Goal: Information Seeking & Learning: Learn about a topic

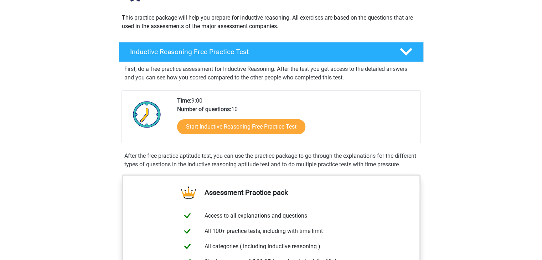
scroll to position [84, 0]
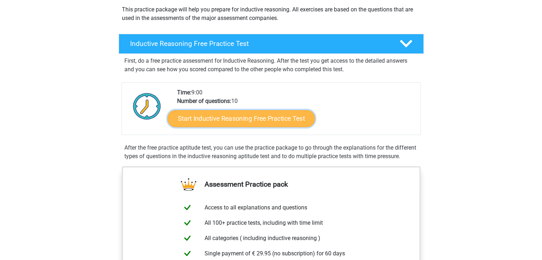
click at [234, 124] on link "Start Inductive Reasoning Free Practice Test" at bounding box center [241, 118] width 148 height 17
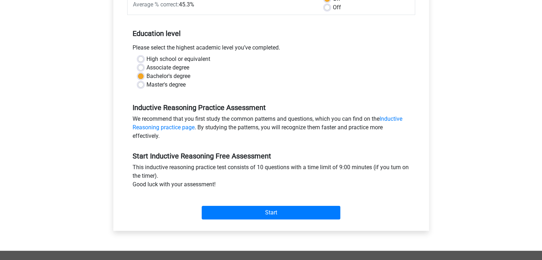
scroll to position [125, 0]
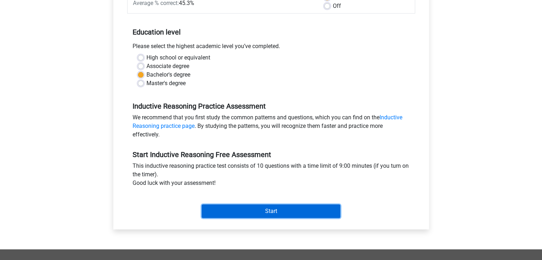
click at [255, 206] on input "Start" at bounding box center [271, 212] width 139 height 14
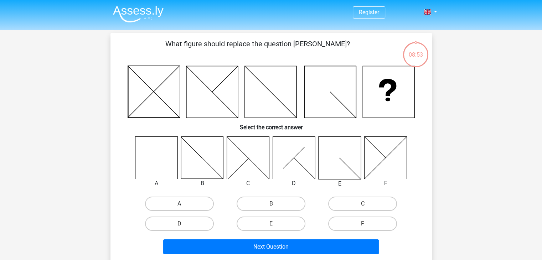
click at [174, 207] on label "A" at bounding box center [179, 204] width 69 height 14
click at [179, 207] on input "A" at bounding box center [181, 206] width 5 height 5
radio input "true"
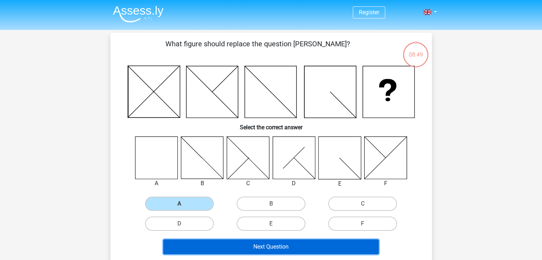
click at [253, 244] on button "Next Question" at bounding box center [271, 246] width 216 height 15
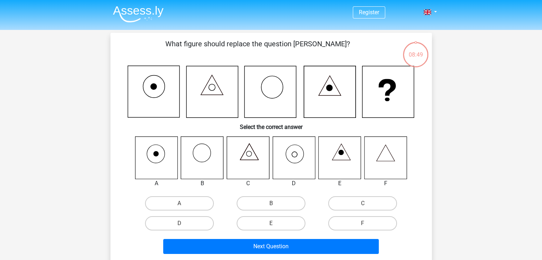
scroll to position [33, 0]
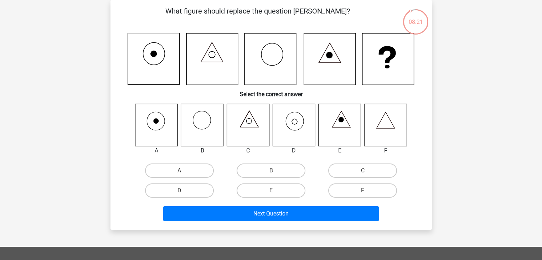
click at [295, 115] on icon at bounding box center [294, 125] width 42 height 42
click at [191, 191] on label "D" at bounding box center [179, 191] width 69 height 14
click at [184, 191] on input "D" at bounding box center [181, 193] width 5 height 5
radio input "true"
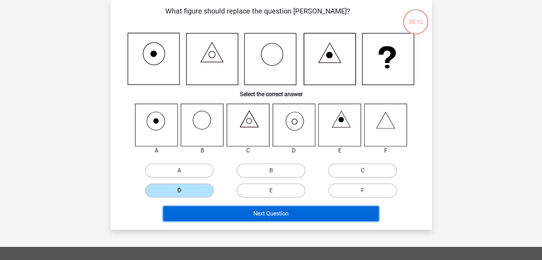
click at [255, 215] on button "Next Question" at bounding box center [271, 213] width 216 height 15
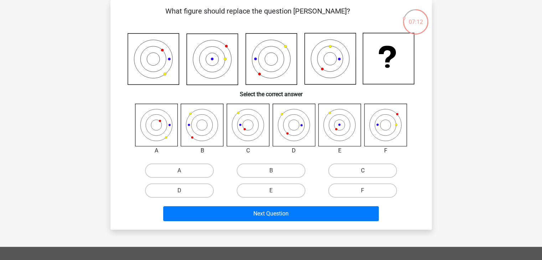
click at [340, 175] on label "C" at bounding box center [362, 171] width 69 height 14
click at [363, 175] on input "C" at bounding box center [365, 173] width 5 height 5
radio input "true"
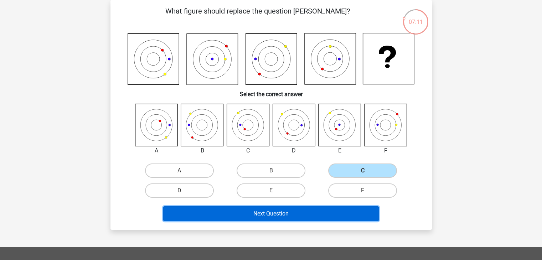
click at [304, 214] on button "Next Question" at bounding box center [271, 213] width 216 height 15
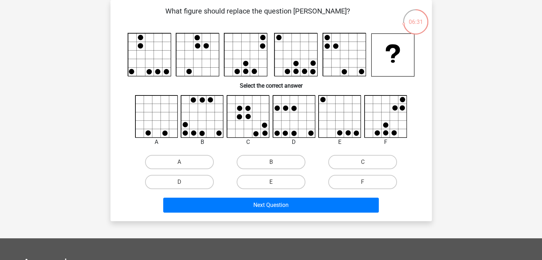
click at [219, 123] on icon at bounding box center [202, 116] width 42 height 42
click at [267, 159] on label "B" at bounding box center [271, 162] width 69 height 14
click at [271, 162] on input "B" at bounding box center [273, 164] width 5 height 5
radio input "true"
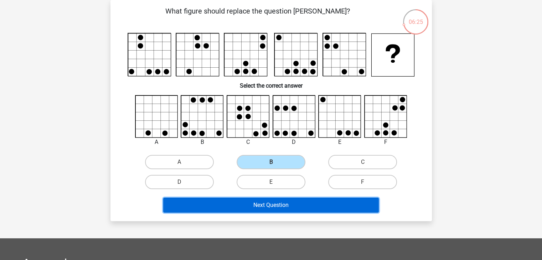
click at [272, 207] on button "Next Question" at bounding box center [271, 205] width 216 height 15
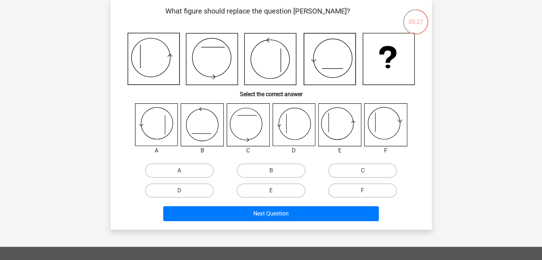
click at [360, 197] on div "F" at bounding box center [363, 191] width 92 height 20
click at [360, 196] on label "F" at bounding box center [362, 191] width 69 height 14
click at [363, 195] on input "F" at bounding box center [365, 193] width 5 height 5
radio input "true"
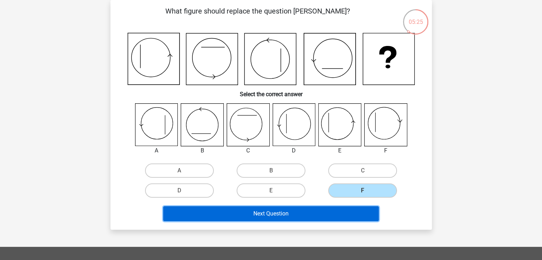
click at [324, 211] on button "Next Question" at bounding box center [271, 213] width 216 height 15
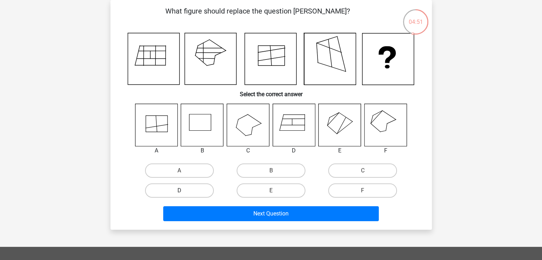
click at [191, 193] on label "D" at bounding box center [179, 191] width 69 height 14
click at [184, 193] on input "D" at bounding box center [181, 193] width 5 height 5
radio input "true"
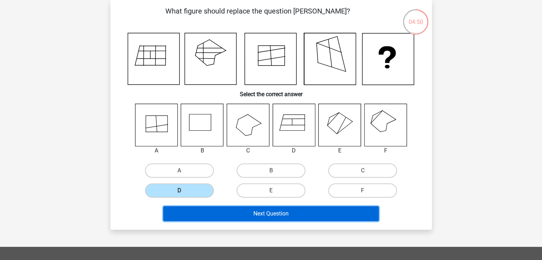
click at [283, 220] on button "Next Question" at bounding box center [271, 213] width 216 height 15
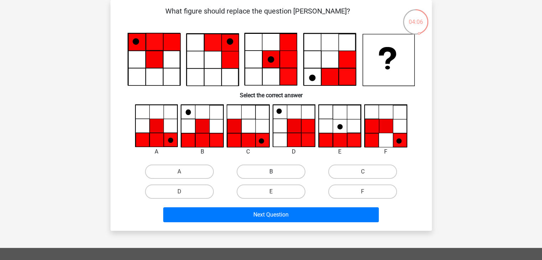
click at [278, 170] on label "B" at bounding box center [271, 172] width 69 height 14
click at [275, 172] on input "B" at bounding box center [273, 174] width 5 height 5
radio input "true"
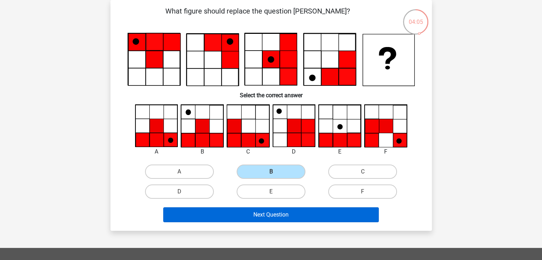
click at [284, 221] on div "Next Question" at bounding box center [271, 216] width 275 height 18
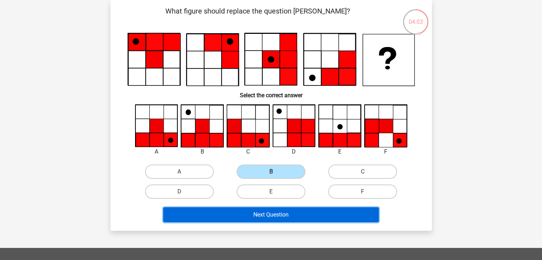
click at [282, 214] on button "Next Question" at bounding box center [271, 214] width 216 height 15
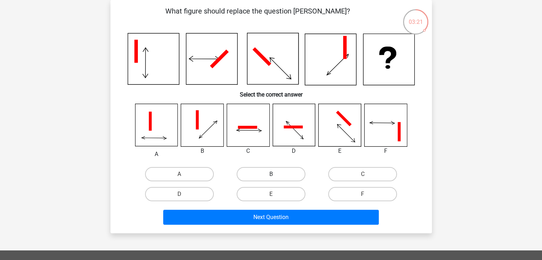
click at [268, 176] on label "B" at bounding box center [271, 174] width 69 height 14
click at [271, 176] on input "B" at bounding box center [273, 176] width 5 height 5
radio input "true"
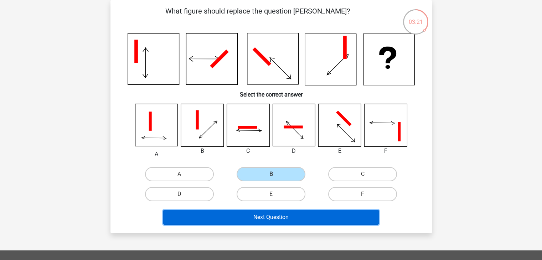
click at [278, 214] on button "Next Question" at bounding box center [271, 217] width 216 height 15
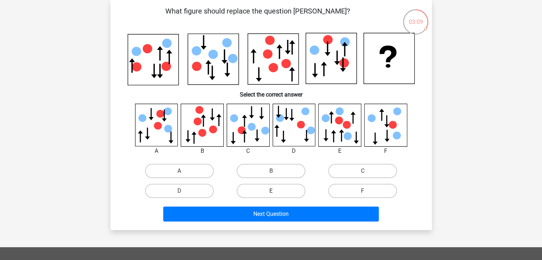
click at [275, 190] on label "E" at bounding box center [271, 191] width 69 height 14
click at [275, 191] on input "E" at bounding box center [273, 193] width 5 height 5
radio input "true"
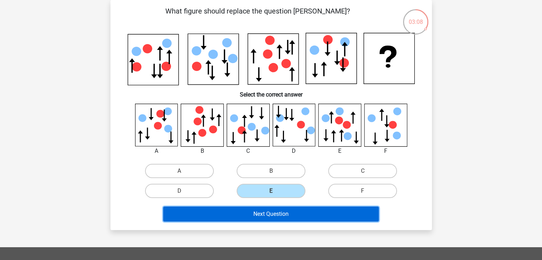
click at [281, 210] on button "Next Question" at bounding box center [271, 214] width 216 height 15
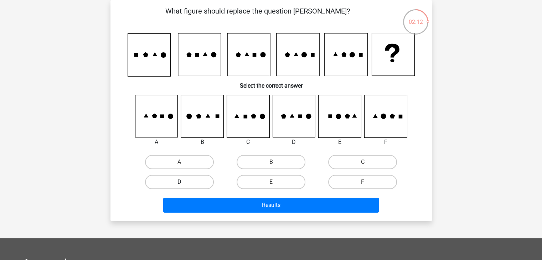
click at [198, 185] on label "D" at bounding box center [179, 182] width 69 height 14
click at [184, 185] on input "D" at bounding box center [181, 184] width 5 height 5
radio input "true"
click at [283, 215] on div "What figure should replace the question mark? Select the correct answer A" at bounding box center [270, 110] width 321 height 221
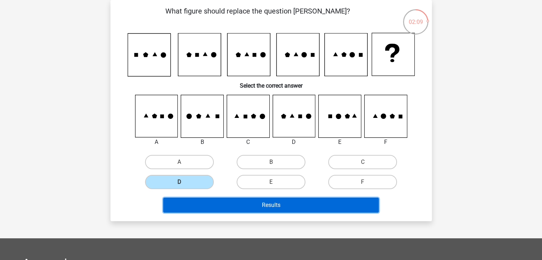
click at [282, 206] on button "Results" at bounding box center [271, 205] width 216 height 15
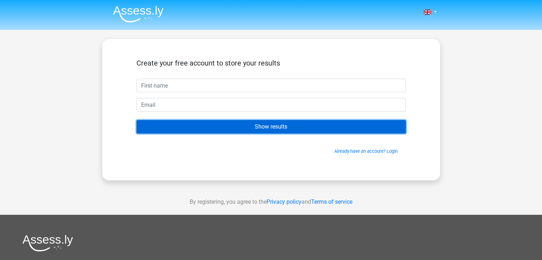
click at [281, 131] on input "Show results" at bounding box center [270, 127] width 269 height 14
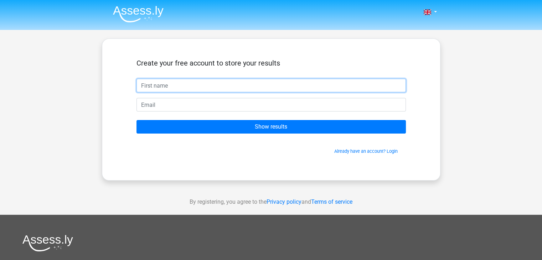
click at [220, 86] on input "text" at bounding box center [270, 86] width 269 height 14
type input "[PERSON_NAME]"
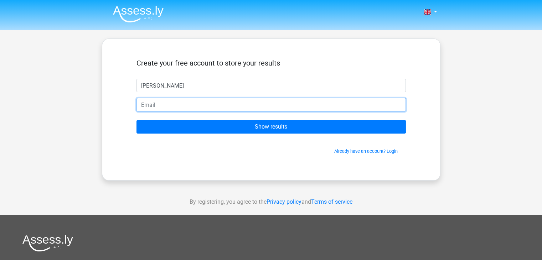
click at [215, 102] on input "email" at bounding box center [270, 105] width 269 height 14
type input "[EMAIL_ADDRESS][DOMAIN_NAME]"
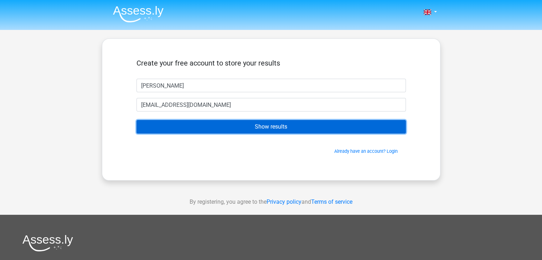
click at [271, 120] on input "Show results" at bounding box center [270, 127] width 269 height 14
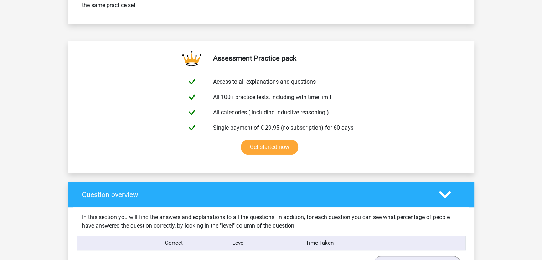
scroll to position [345, 0]
